Goal: Task Accomplishment & Management: Use online tool/utility

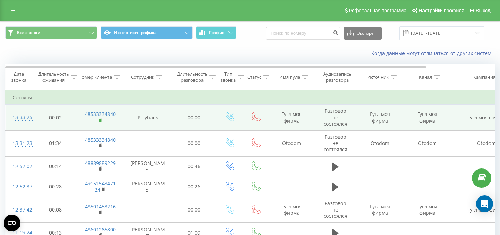
click at [99, 120] on rect at bounding box center [100, 120] width 2 height 3
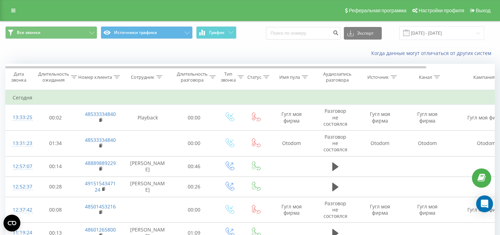
click at [195, 93] on td "Сегодня" at bounding box center [290, 98] width 568 height 14
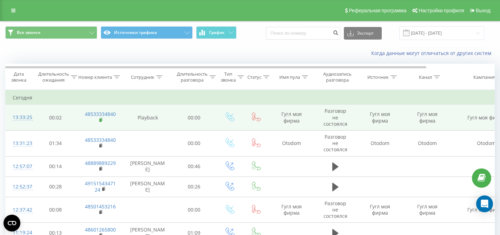
click at [100, 121] on rect at bounding box center [100, 120] width 2 height 3
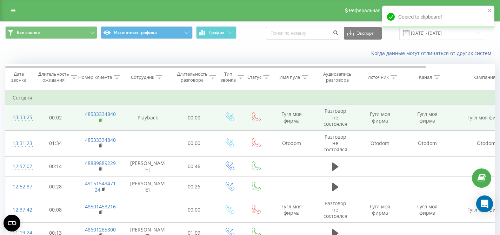
click at [100, 121] on rect at bounding box center [100, 120] width 2 height 3
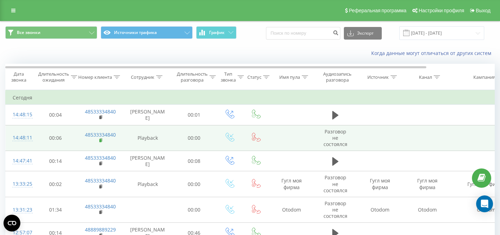
click at [101, 142] on rect at bounding box center [100, 140] width 2 height 3
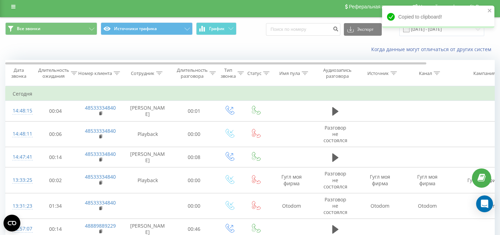
scroll to position [2, 0]
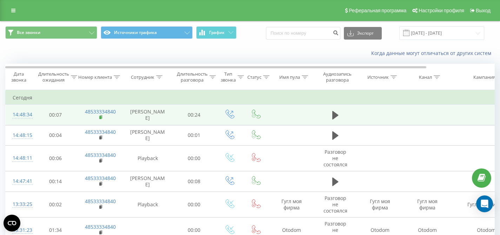
click at [100, 119] on rect at bounding box center [100, 117] width 2 height 3
